Goal: Task Accomplishment & Management: Use online tool/utility

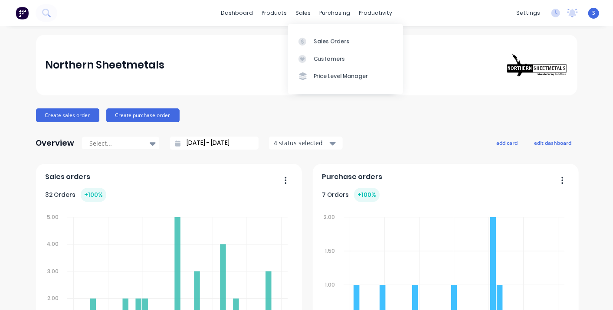
click at [312, 46] on link "Sales Orders" at bounding box center [345, 41] width 115 height 17
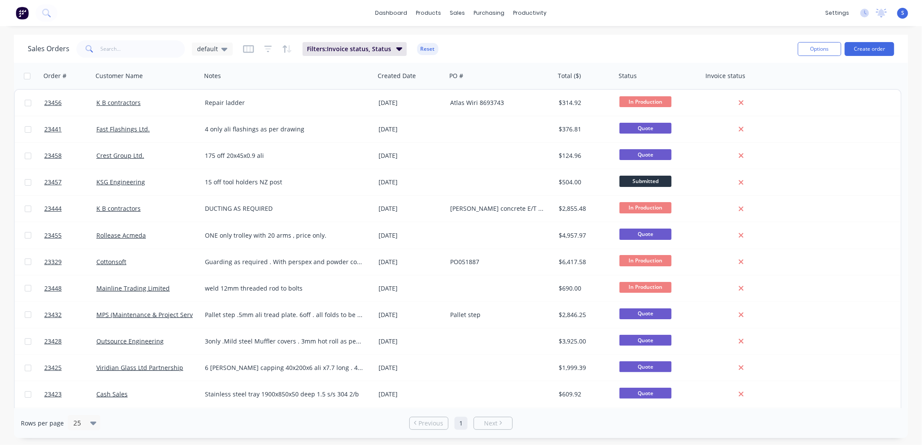
click at [613, 46] on button "Create order" at bounding box center [868, 49] width 49 height 14
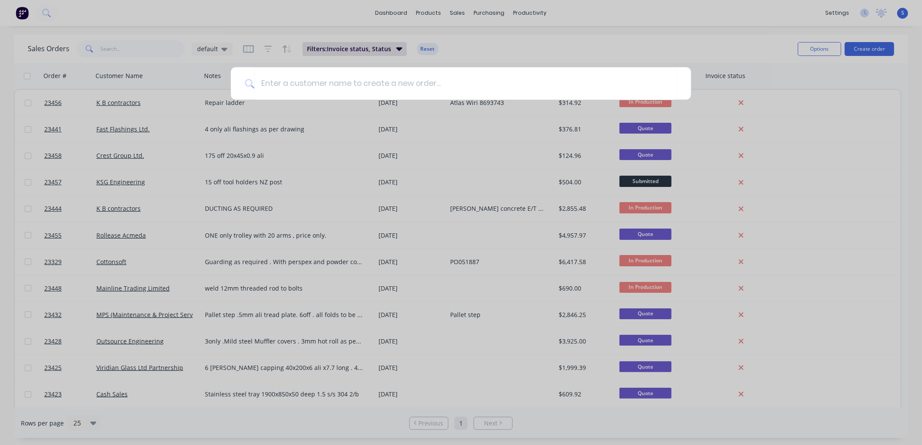
click at [266, 83] on input at bounding box center [465, 83] width 423 height 33
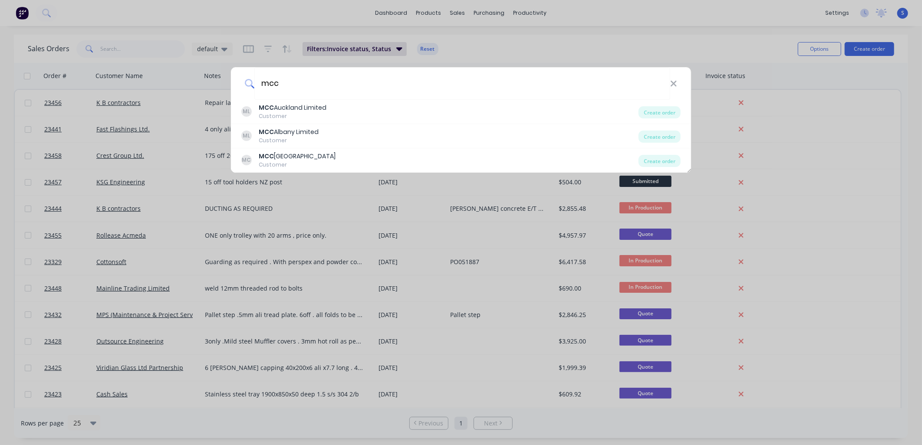
type input "mcc"
click at [274, 108] on div "MCC Auckland Limited" at bounding box center [293, 107] width 68 height 9
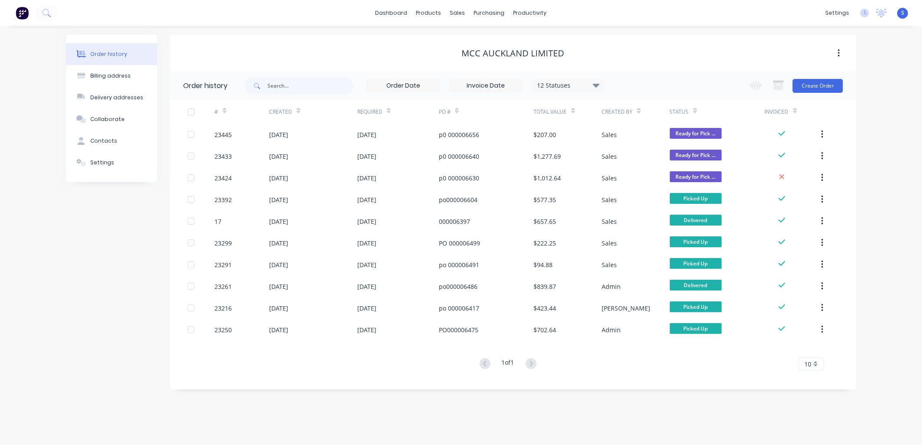
click at [209, 155] on div at bounding box center [200, 156] width 27 height 22
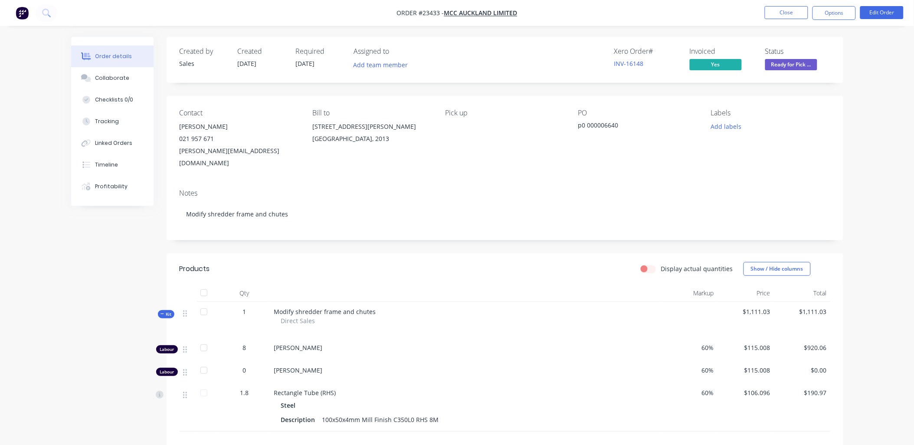
click at [613, 10] on button "Close" at bounding box center [786, 12] width 43 height 13
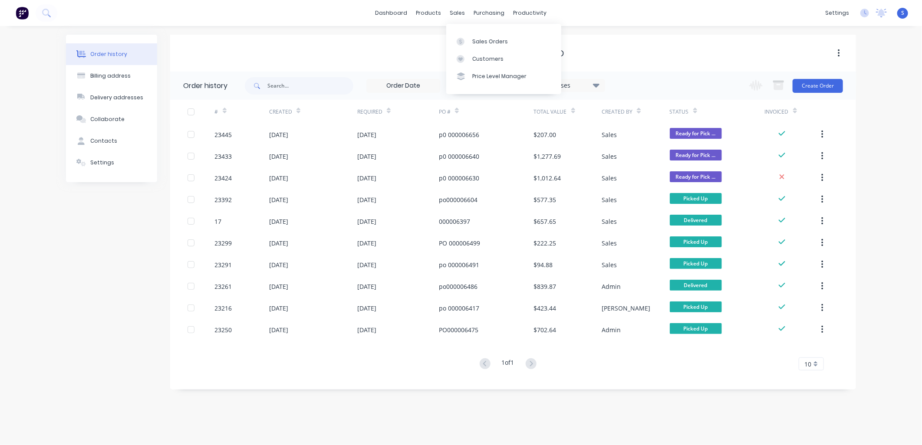
click at [465, 41] on div at bounding box center [462, 42] width 13 height 8
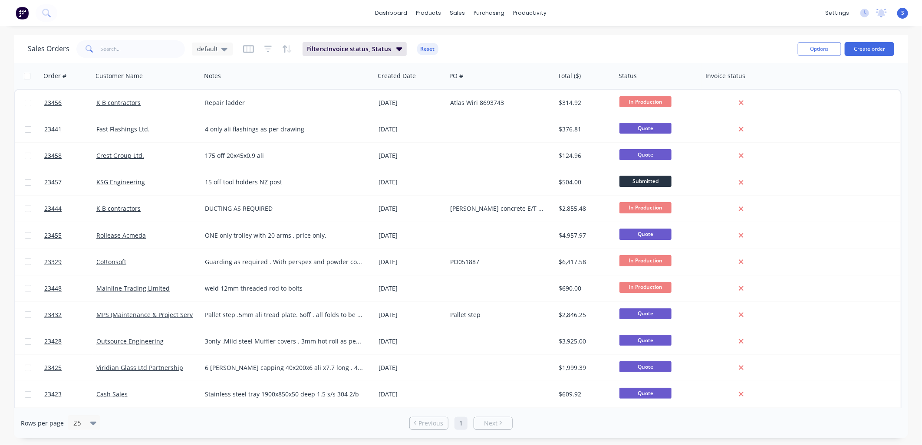
click at [613, 101] on span "In Production" at bounding box center [645, 101] width 52 height 11
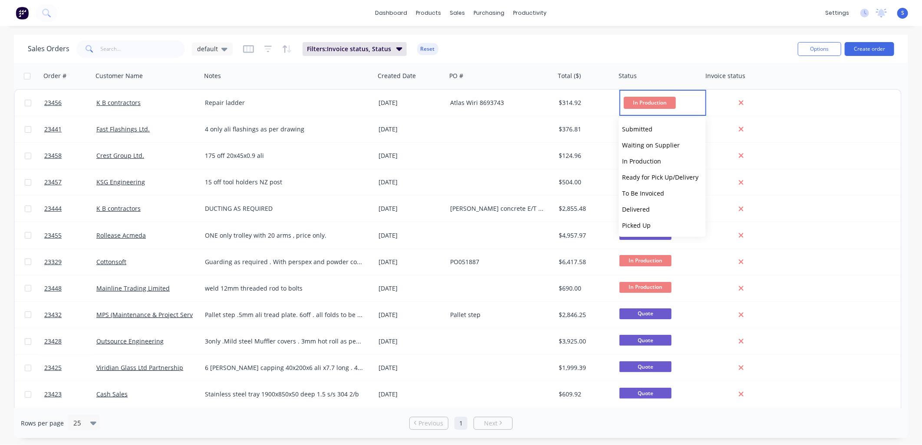
click at [613, 190] on span "To Be Invoiced" at bounding box center [643, 193] width 42 height 8
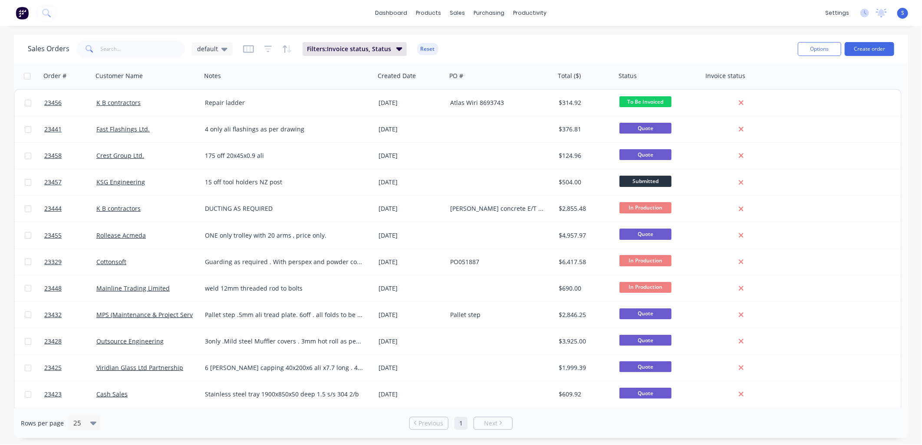
click at [152, 101] on div "K B contractors" at bounding box center [144, 102] width 96 height 9
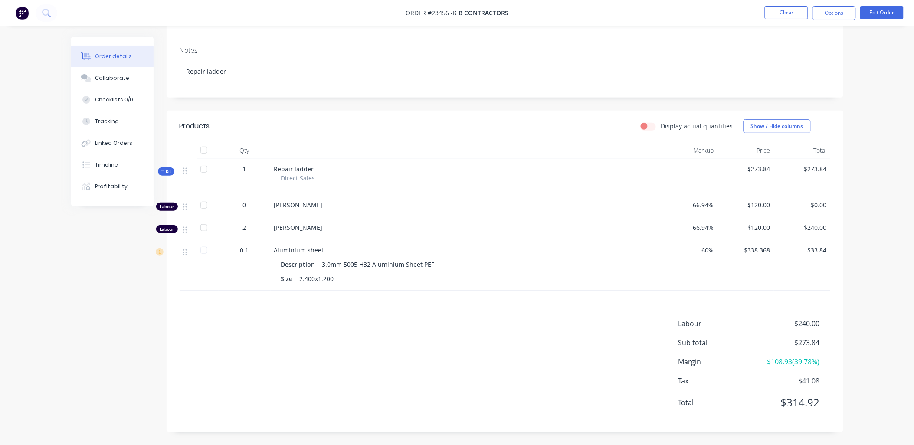
scroll to position [124, 0]
click at [613, 10] on button "Close" at bounding box center [786, 12] width 43 height 13
